Goal: Book appointment/travel/reservation

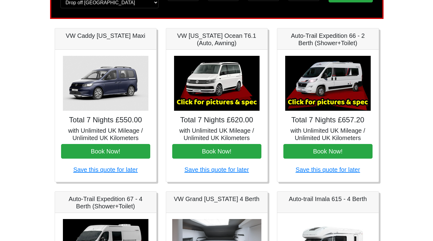
scroll to position [61, 0]
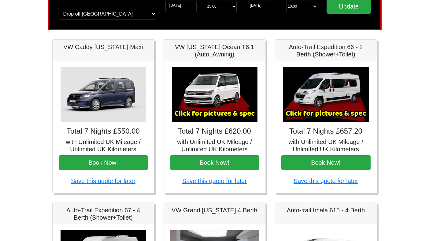
click at [327, 114] on img at bounding box center [326, 94] width 86 height 55
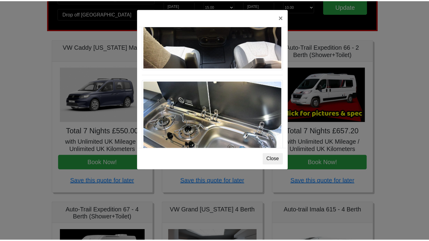
scroll to position [636, 0]
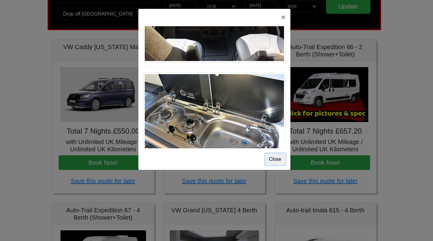
click at [277, 165] on button "Close" at bounding box center [275, 160] width 20 height 12
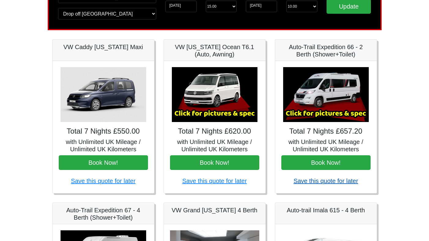
click at [320, 183] on link "Save this quote for later" at bounding box center [325, 181] width 64 height 7
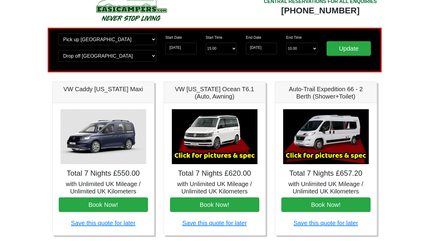
scroll to position [0, 0]
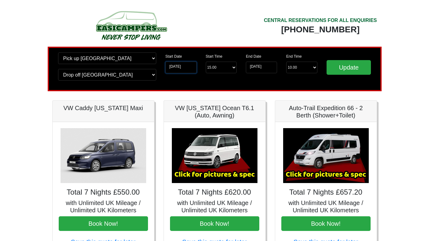
click at [184, 68] on input "17-10-2025" at bounding box center [180, 68] width 31 height 12
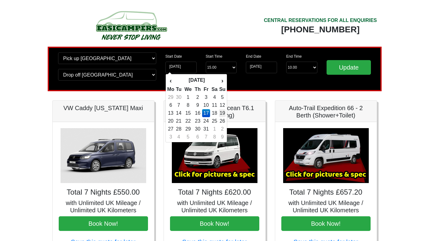
click at [223, 114] on td "19" at bounding box center [222, 113] width 7 height 8
type input "[DATE]"
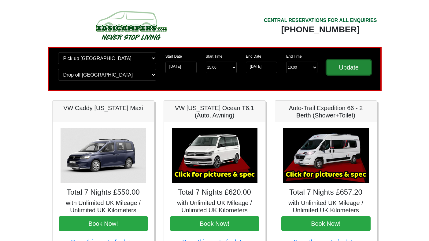
click at [352, 67] on input "Update" at bounding box center [348, 67] width 45 height 15
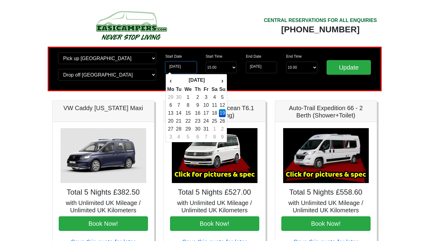
click at [189, 68] on input "19-10-2025" at bounding box center [180, 68] width 31 height 12
click at [197, 111] on td "16" at bounding box center [197, 113] width 9 height 8
type input "[DATE]"
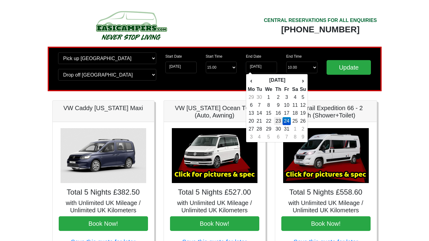
click at [280, 121] on td "23" at bounding box center [278, 121] width 9 height 8
type input "[DATE]"
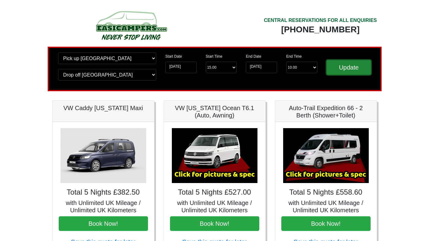
click at [346, 72] on input "Update" at bounding box center [348, 67] width 45 height 15
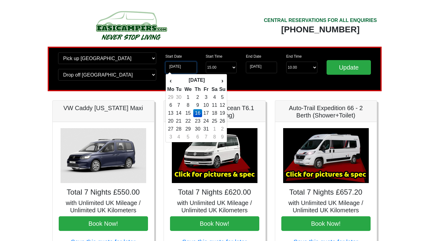
click at [192, 68] on input "[DATE]" at bounding box center [180, 68] width 31 height 12
click at [216, 112] on td "18" at bounding box center [214, 113] width 9 height 8
type input "[DATE]"
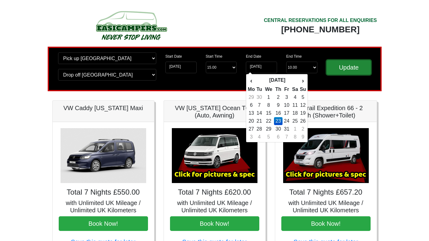
click at [343, 67] on input "Update" at bounding box center [348, 67] width 45 height 15
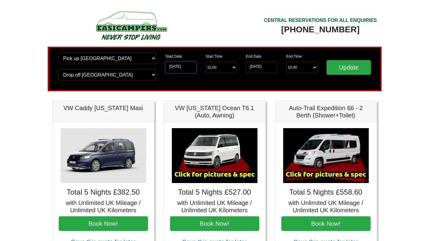
click at [189, 70] on input "[DATE]" at bounding box center [180, 68] width 31 height 12
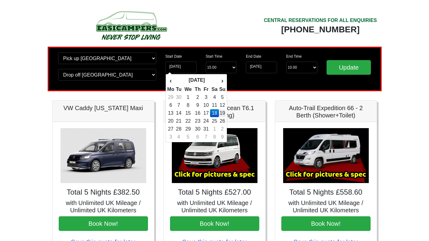
click at [223, 115] on td "19" at bounding box center [222, 113] width 7 height 8
type input "[DATE]"
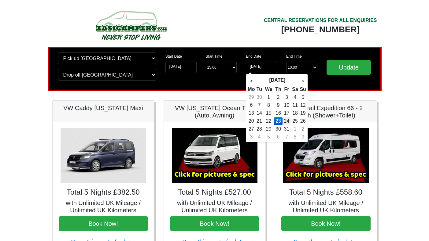
click at [288, 121] on td "24" at bounding box center [286, 121] width 8 height 8
type input "[DATE]"
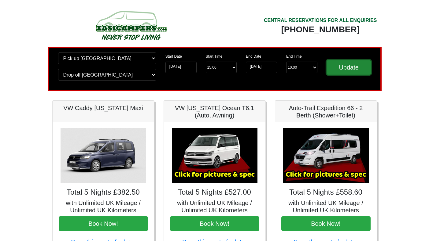
click at [349, 70] on input "Update" at bounding box center [348, 67] width 45 height 15
